Goal: Task Accomplishment & Management: Manage account settings

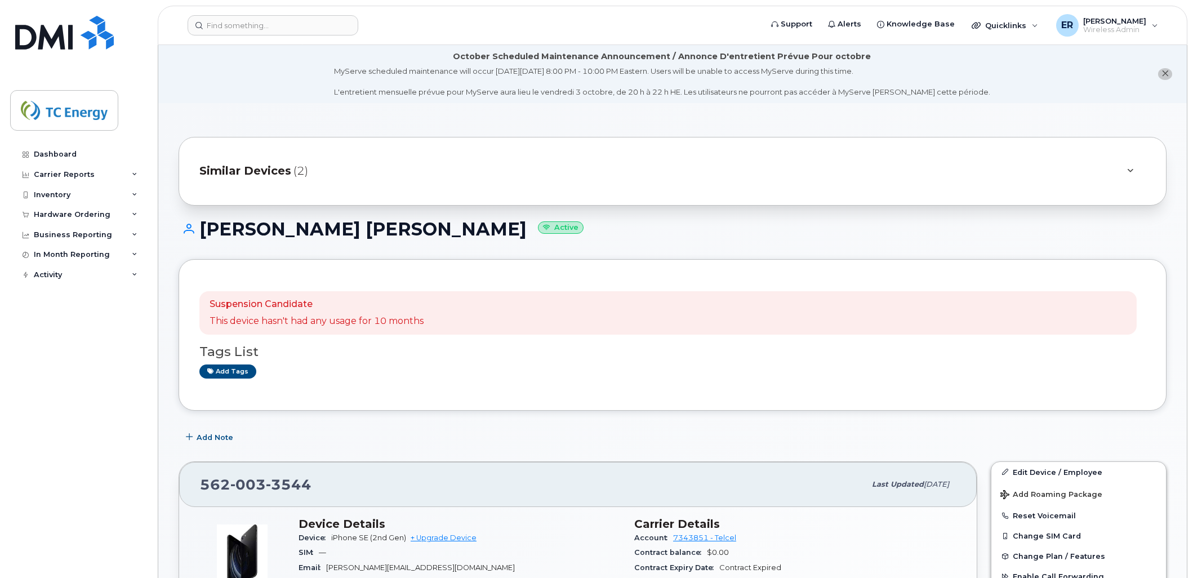
scroll to position [250, 0]
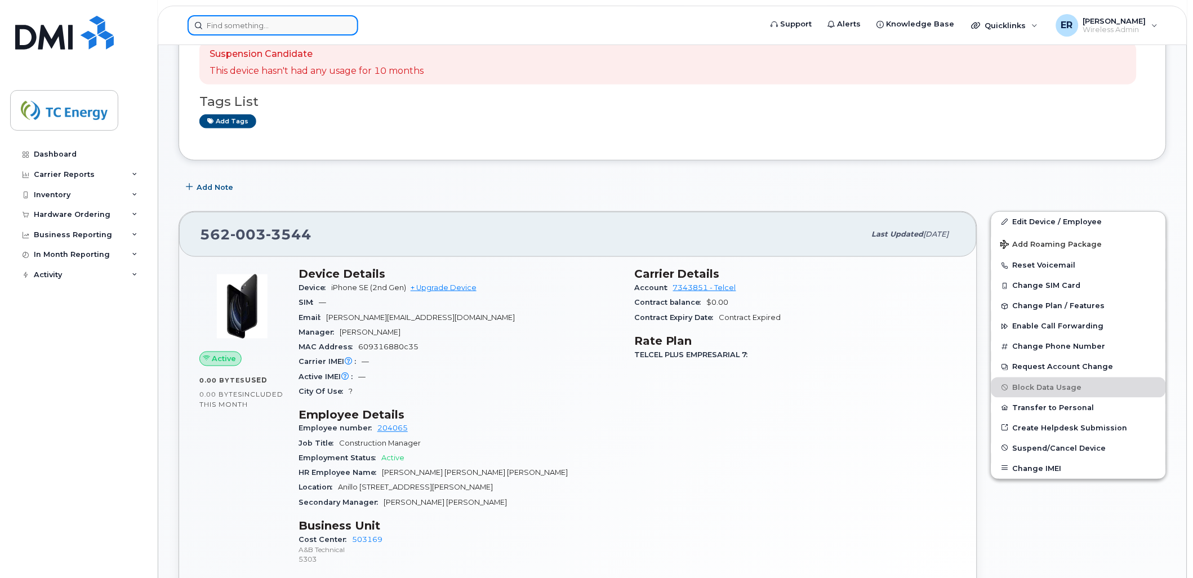
click at [279, 25] on input at bounding box center [273, 25] width 171 height 20
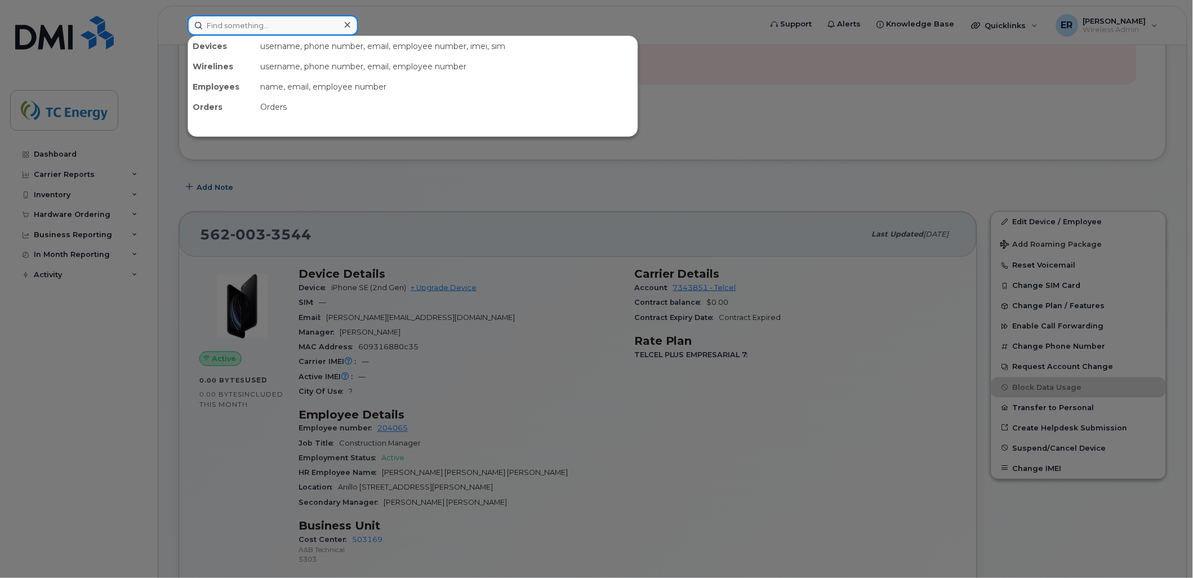
paste input "5545247746"
type input "5545247746"
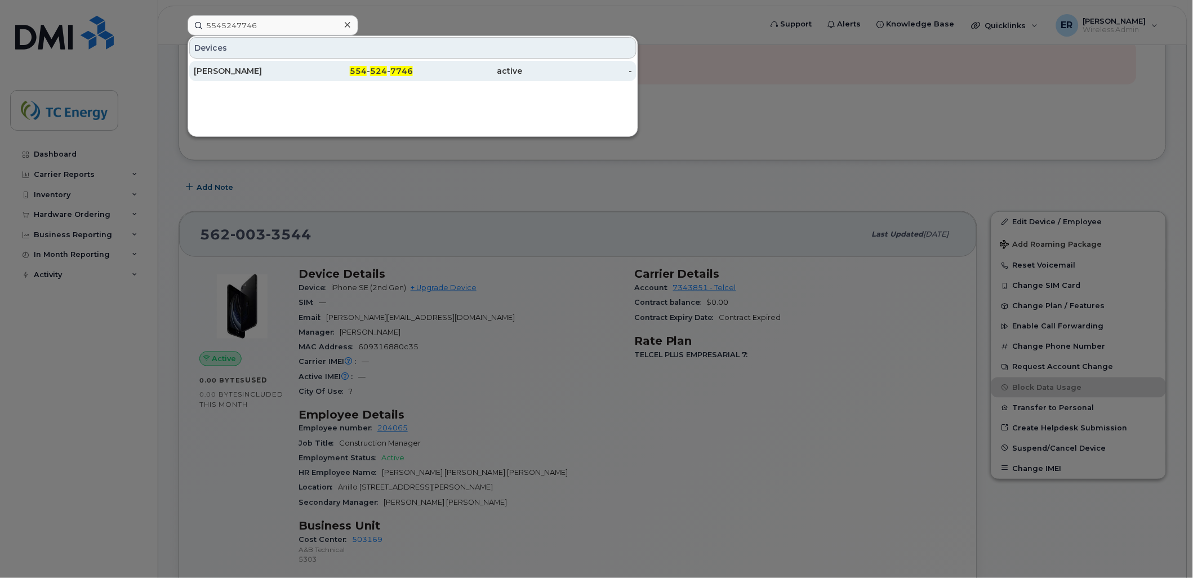
click at [249, 75] on div "Ariana Valencia" at bounding box center [249, 70] width 110 height 11
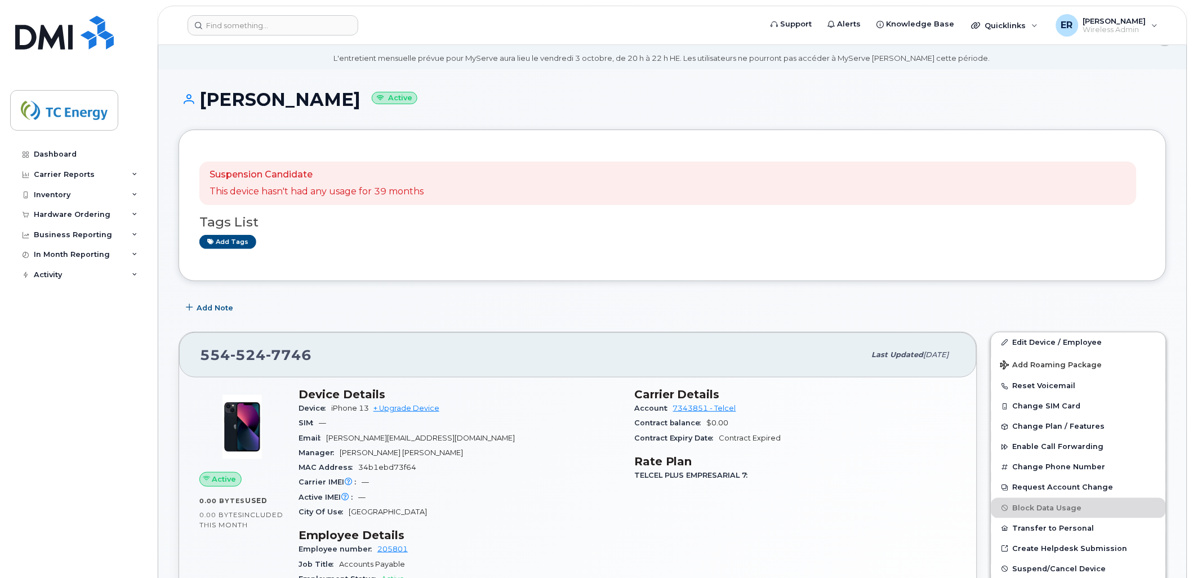
scroll to position [63, 0]
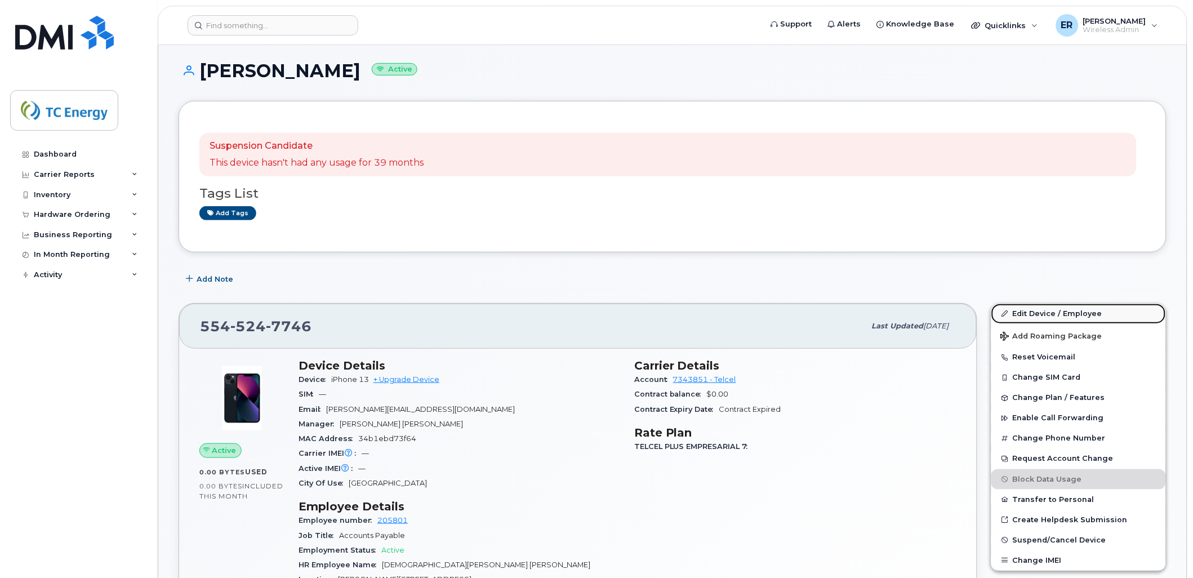
click at [1067, 312] on link "Edit Device / Employee" at bounding box center [1078, 314] width 175 height 20
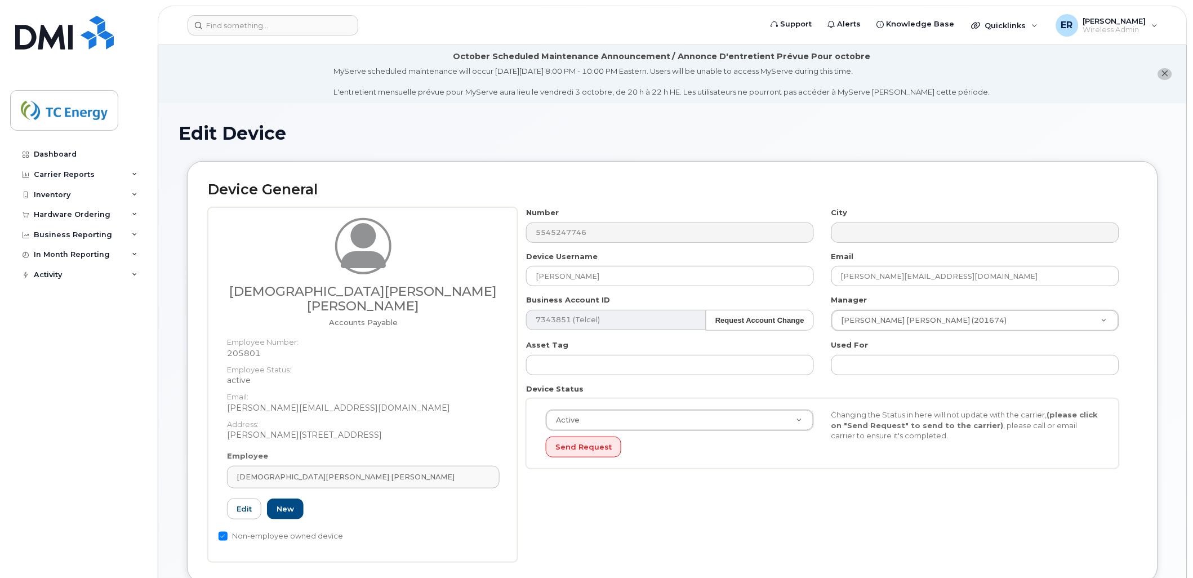
scroll to position [63, 0]
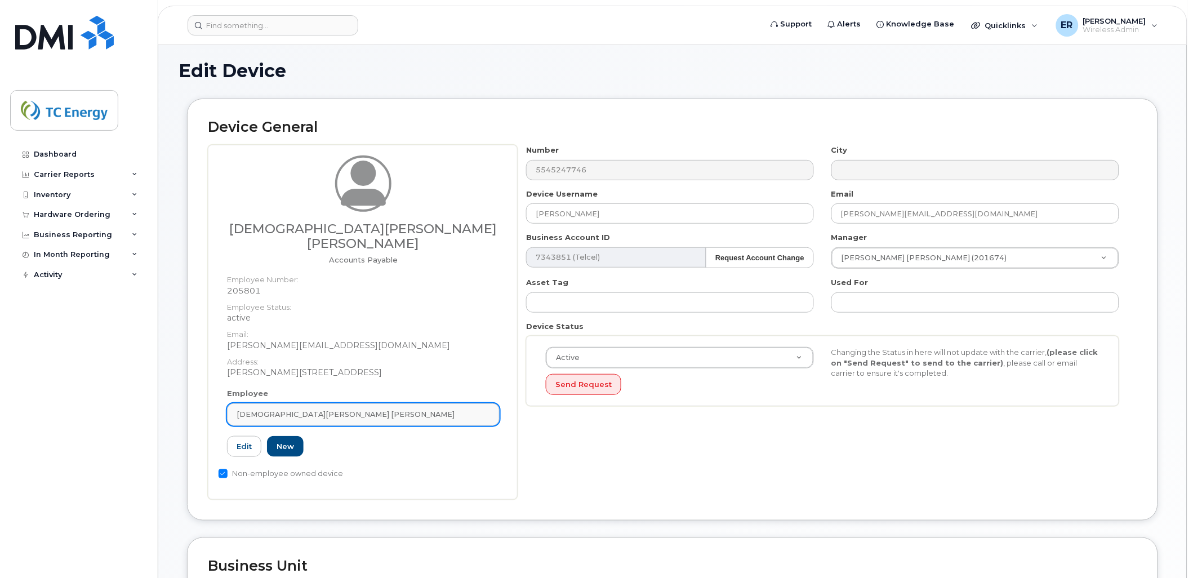
click at [449, 406] on link "Ariana Valencia Valderrama" at bounding box center [363, 414] width 273 height 23
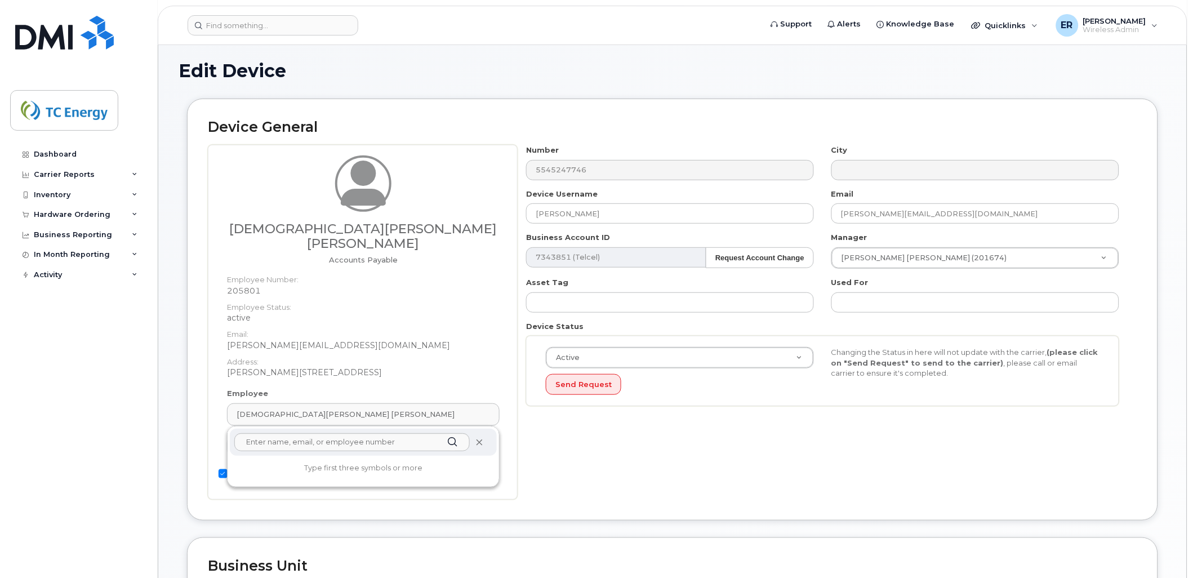
click at [480, 439] on icon at bounding box center [478, 442] width 7 height 7
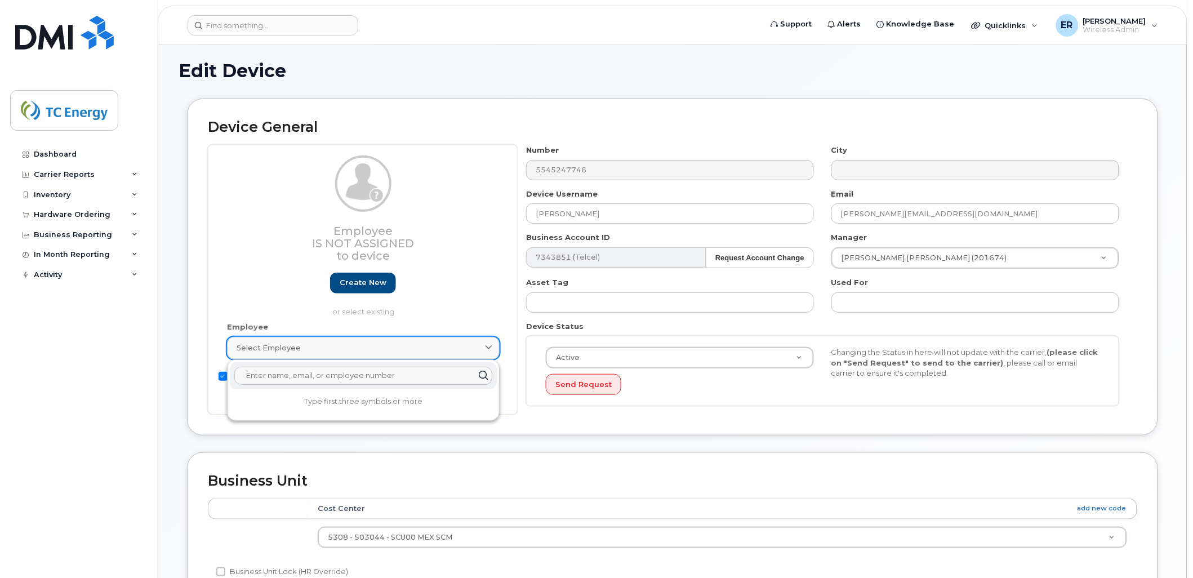
drag, startPoint x: 355, startPoint y: 348, endPoint x: 349, endPoint y: 346, distance: 5.7
click at [351, 350] on div "Select employee" at bounding box center [363, 347] width 253 height 11
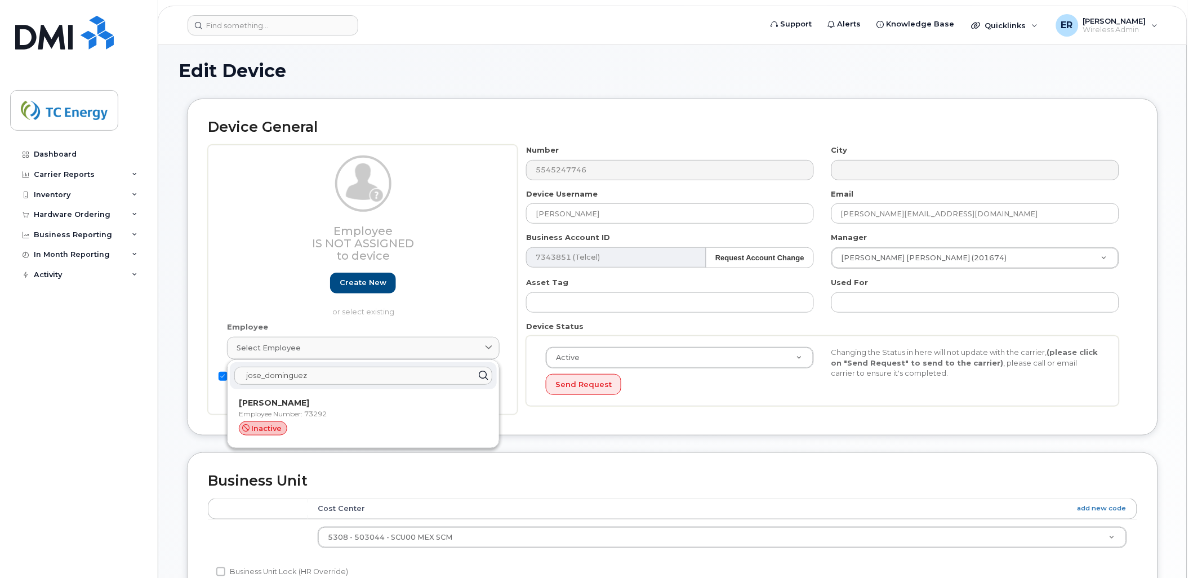
drag, startPoint x: 327, startPoint y: 375, endPoint x: 224, endPoint y: 357, distance: 105.2
click at [223, 359] on div "Employee Select employee jose_dominguez Jose Dominguez Employee Number: 73292 i…" at bounding box center [364, 346] width 290 height 48
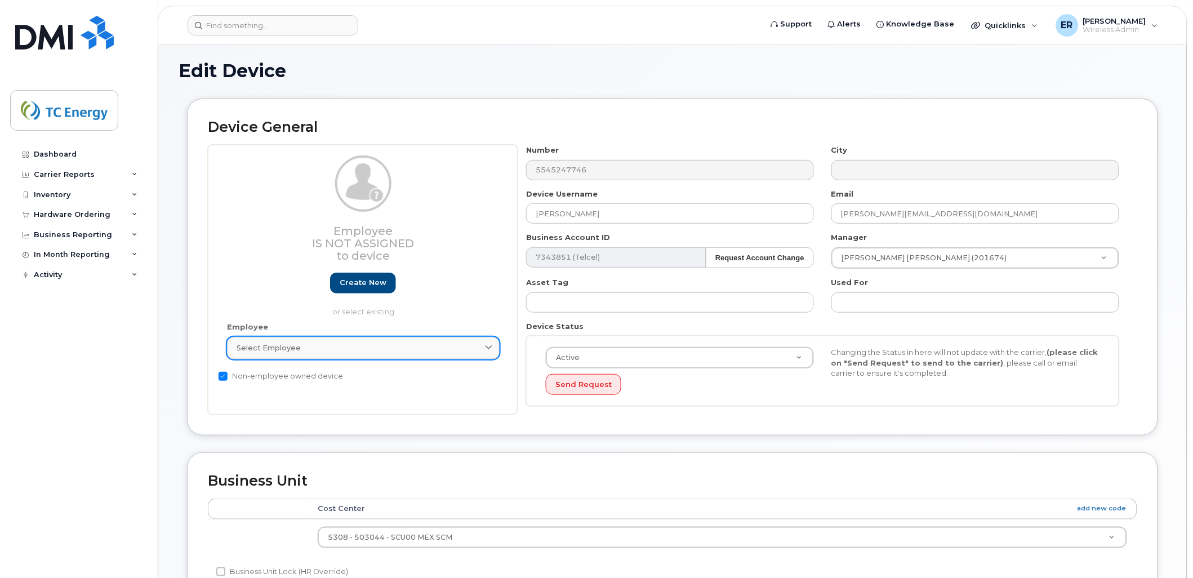
click at [287, 340] on link "Select employee" at bounding box center [363, 348] width 273 height 23
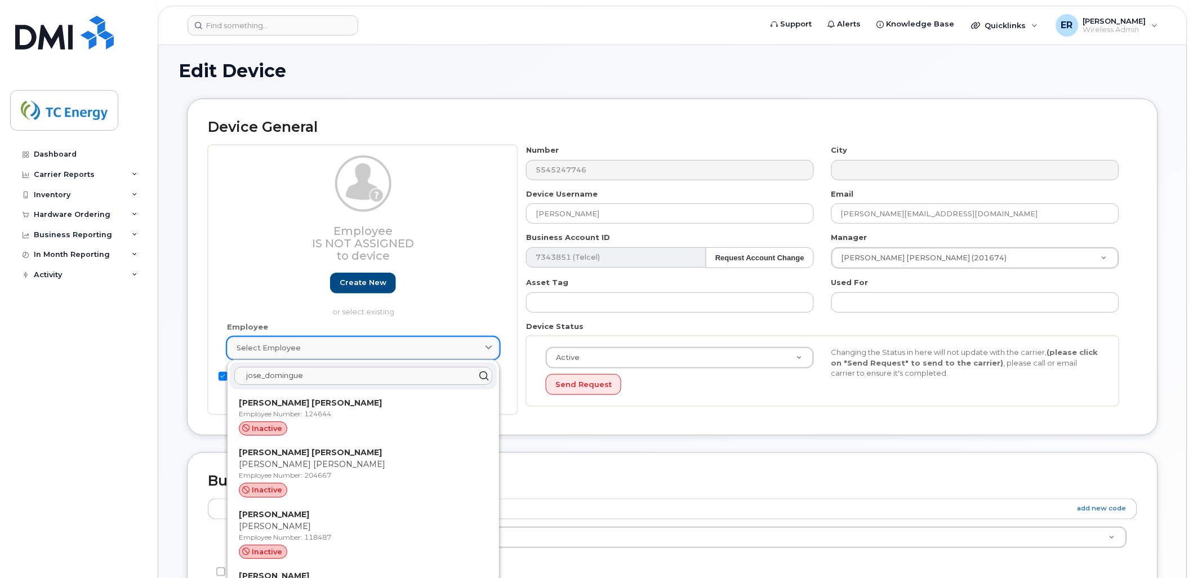
type input "jose_dominguez"
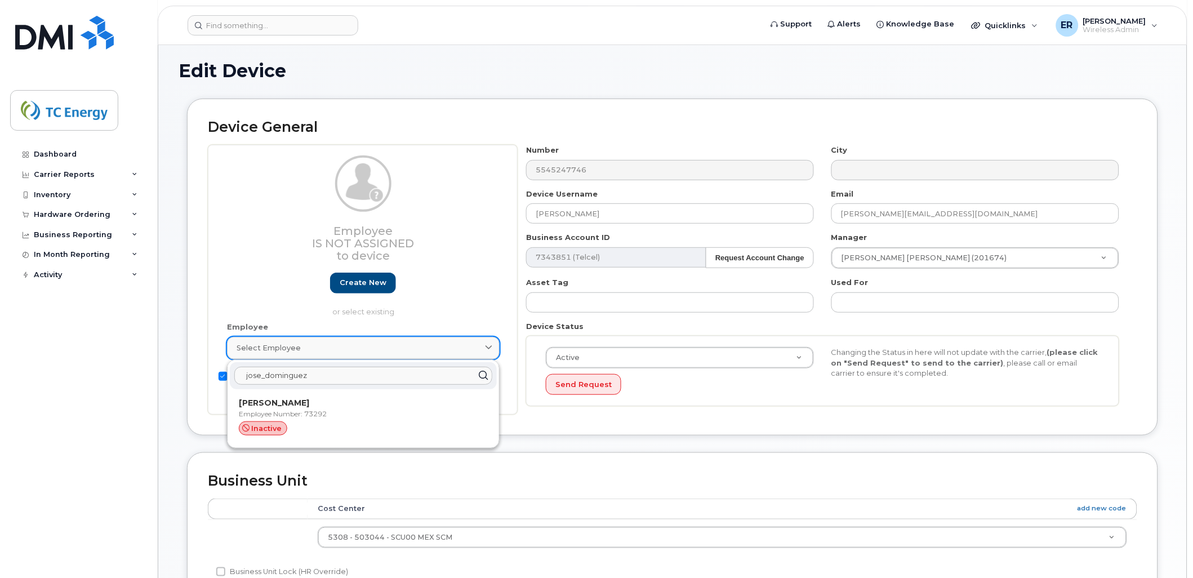
type input "Saving..."
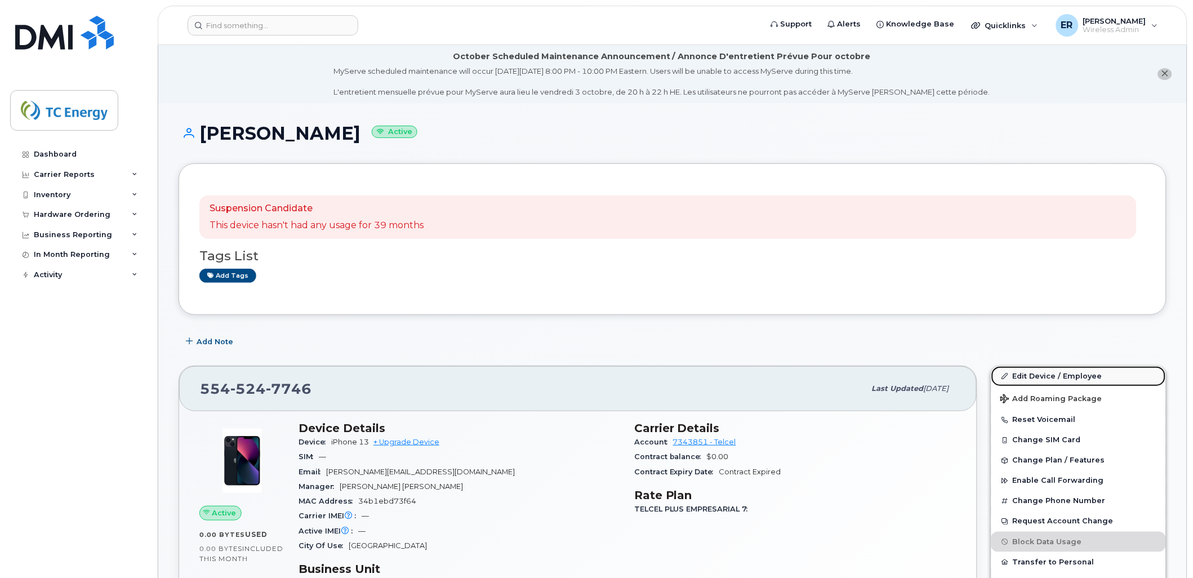
click at [1036, 379] on link "Edit Device / Employee" at bounding box center [1078, 376] width 175 height 20
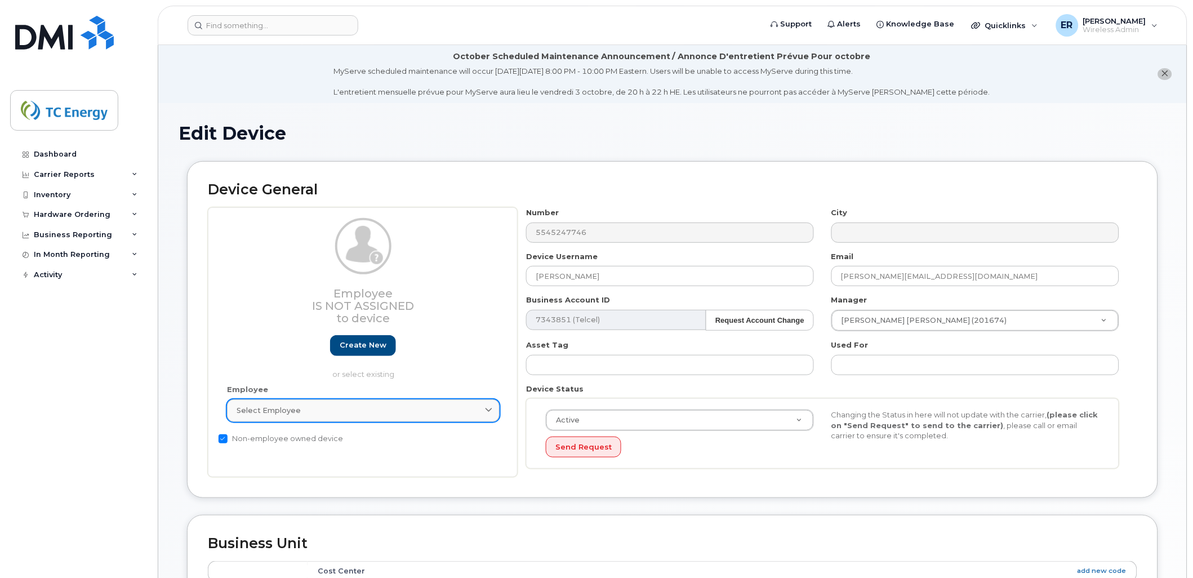
click at [401, 410] on div "Select employee" at bounding box center [363, 410] width 253 height 11
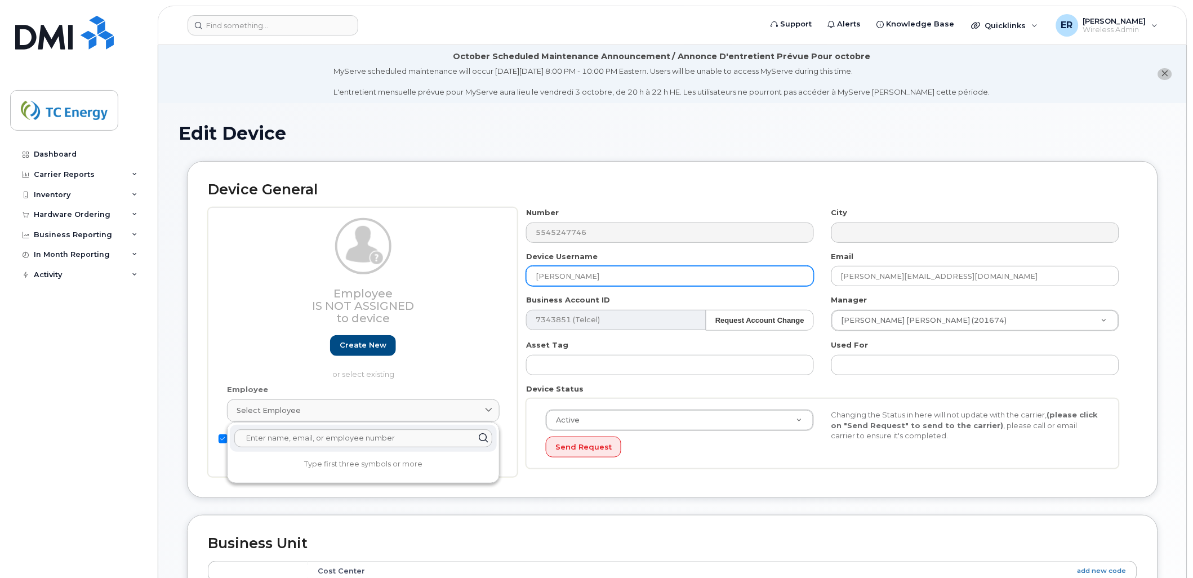
click at [627, 271] on input "[PERSON_NAME]" at bounding box center [670, 276] width 288 height 20
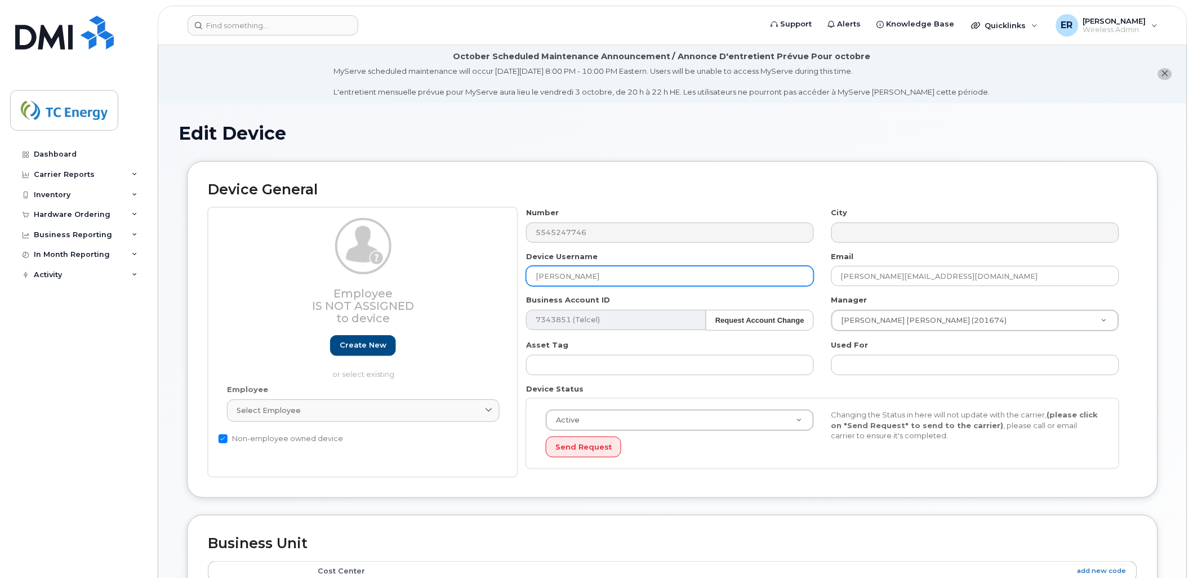
drag, startPoint x: 605, startPoint y: 278, endPoint x: 440, endPoint y: 260, distance: 166.0
click at [440, 260] on div "Employee Is not assigned to device Create new or select existing Employee Selec…" at bounding box center [672, 342] width 929 height 270
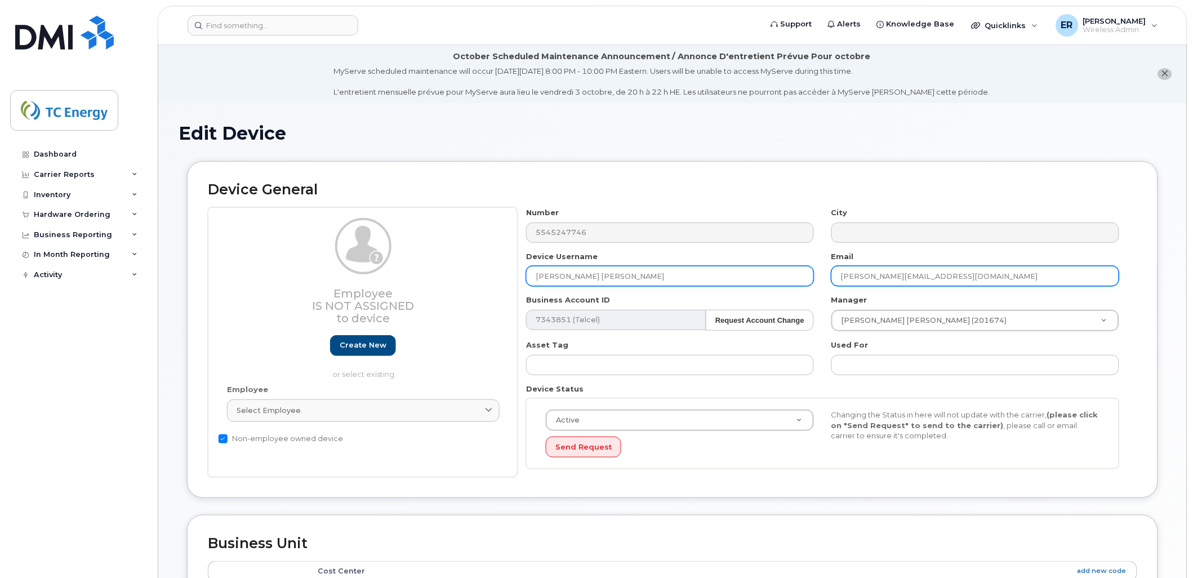
type input "[PERSON_NAME] [PERSON_NAME]"
drag, startPoint x: 1012, startPoint y: 272, endPoint x: 699, endPoint y: 274, distance: 312.6
click at [687, 274] on div "Number 5545247746 City Device Username Jose Francisco Dominguez Email ariana_va…" at bounding box center [823, 342] width 611 height 270
paste input "5545247746"
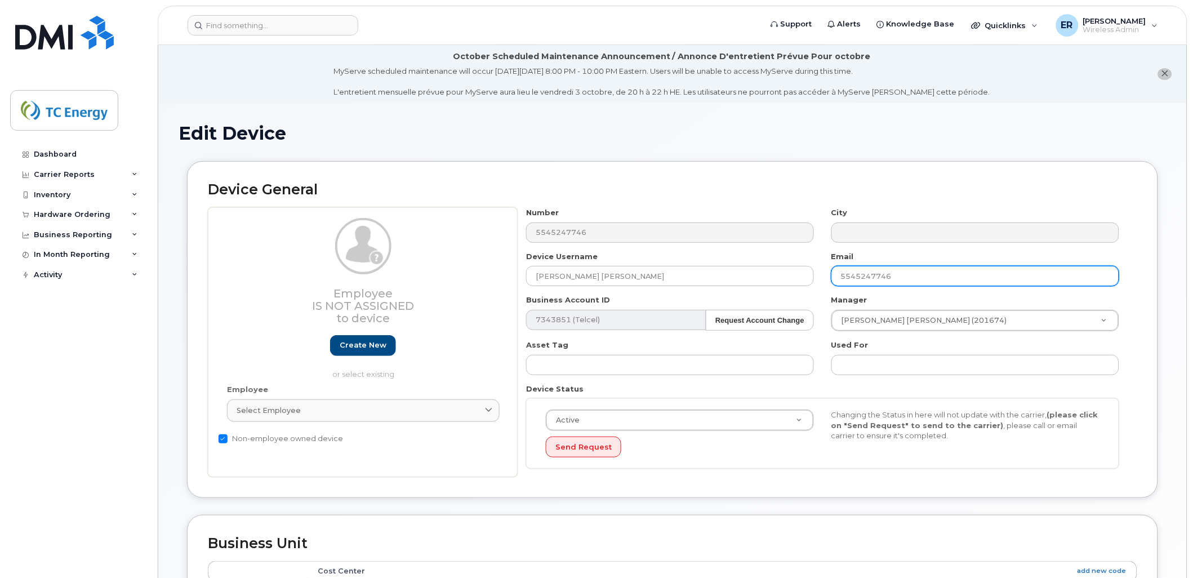
drag, startPoint x: 827, startPoint y: 273, endPoint x: 607, endPoint y: 262, distance: 220.5
click at [595, 271] on div "Number 5545247746 City Device Username Jose Francisco Dominguez Email 554524774…" at bounding box center [823, 342] width 611 height 270
paste input "[EMAIL_ADDRESS][DOMAIN_NAME]"
type input "[EMAIL_ADDRESS][DOMAIN_NAME]"
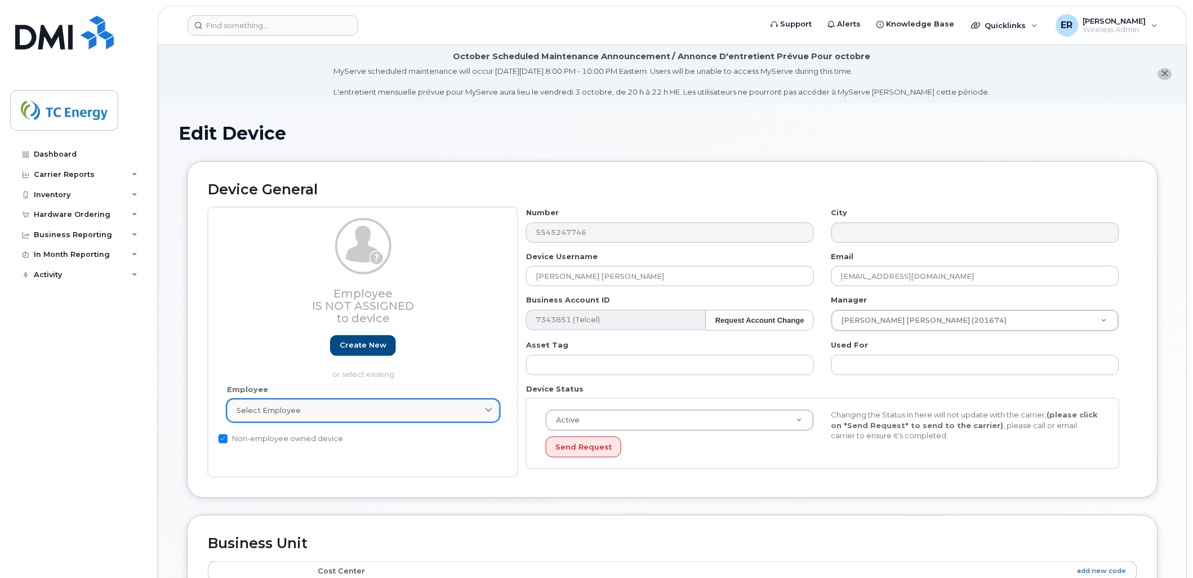
click at [365, 413] on div "Select employee" at bounding box center [363, 410] width 253 height 11
type input "jose francisco dominguez"
type input "Saving..."
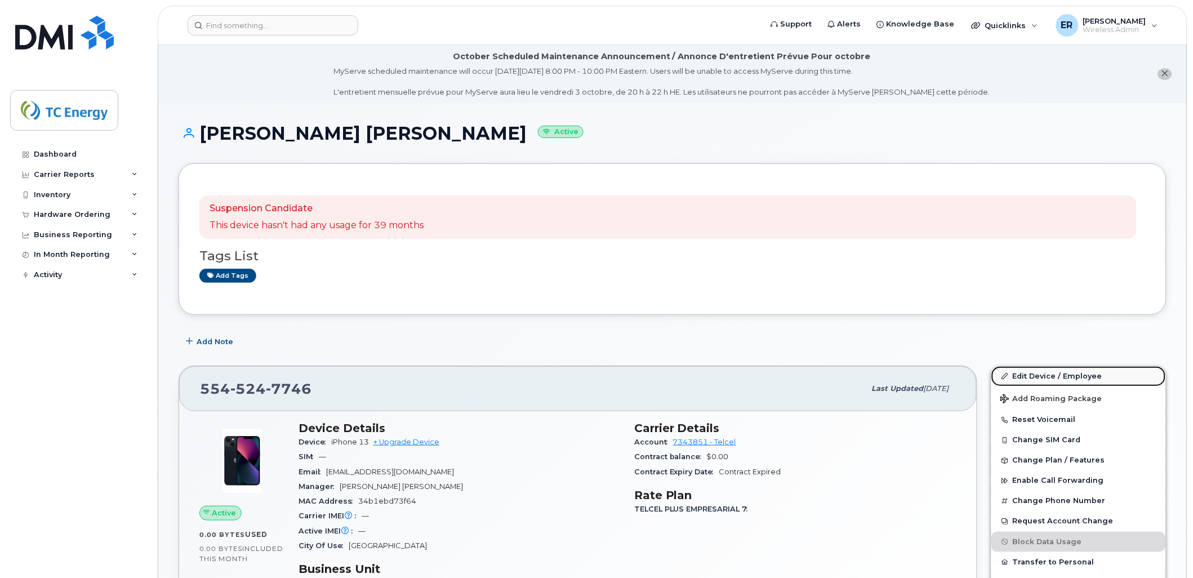
click at [1044, 372] on link "Edit Device / Employee" at bounding box center [1078, 376] width 175 height 20
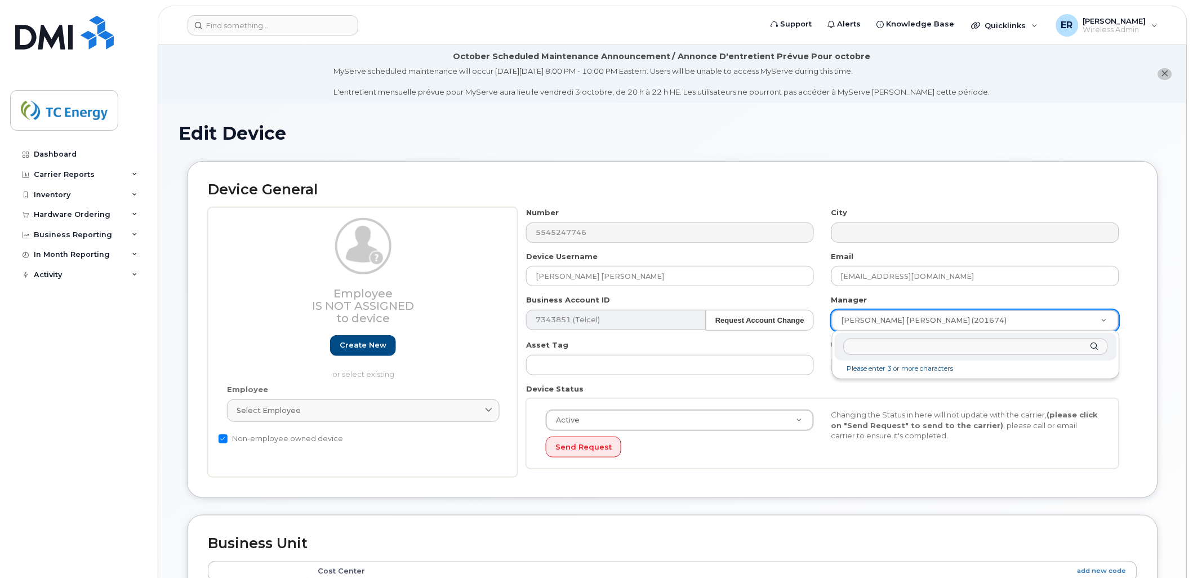
click at [892, 346] on input "text" at bounding box center [976, 347] width 264 height 16
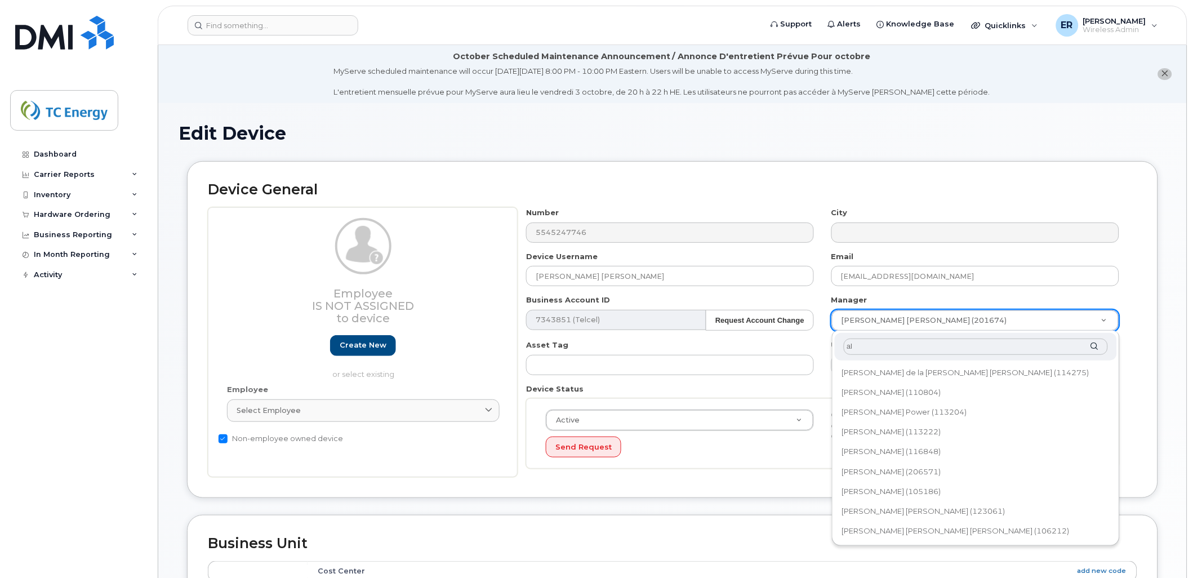
type input "a"
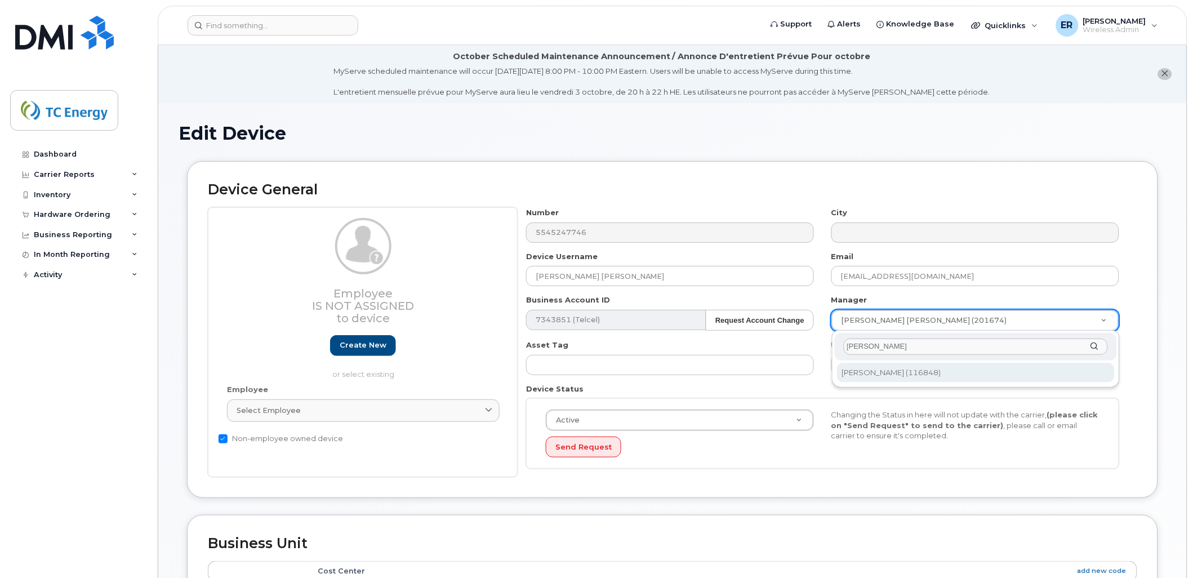
type input "alejandro Verduzco"
type input "1368482"
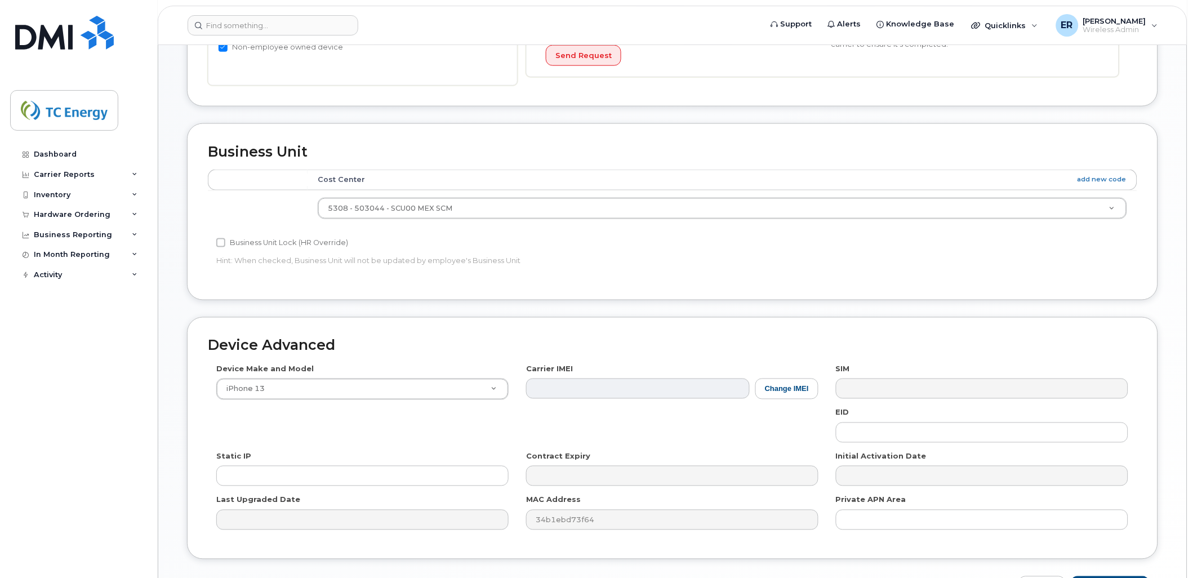
scroll to position [467, 0]
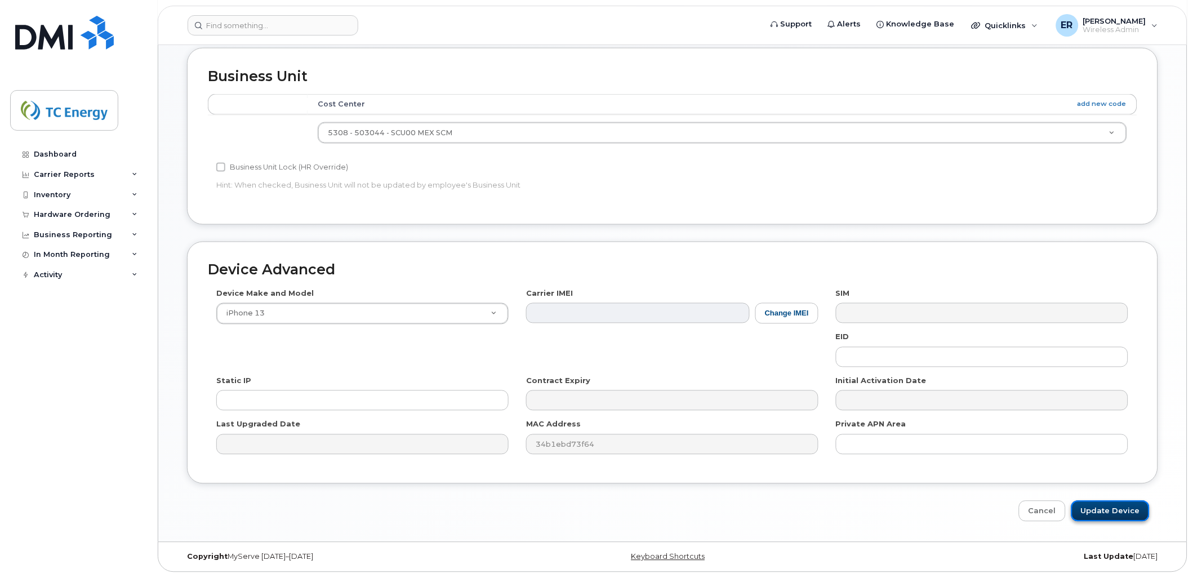
click at [1117, 511] on input "Update Device" at bounding box center [1110, 511] width 78 height 21
type input "Saving..."
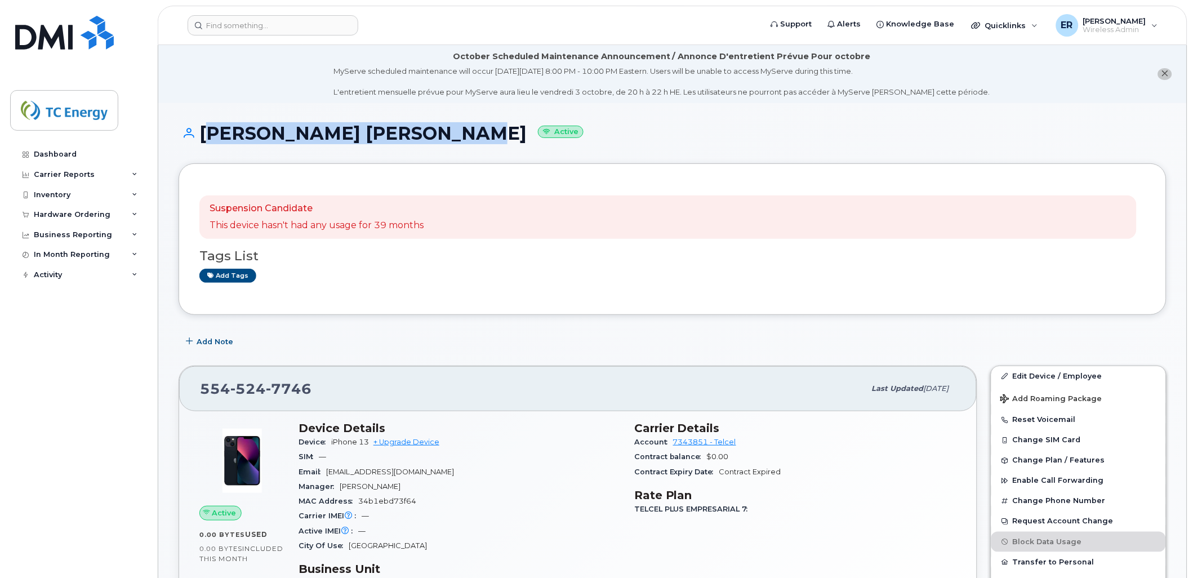
drag, startPoint x: 198, startPoint y: 134, endPoint x: 458, endPoint y: 144, distance: 260.4
click at [458, 144] on div "Jose Francisco Dominguez Active" at bounding box center [673, 143] width 988 height 40
